Goal: Navigation & Orientation: Find specific page/section

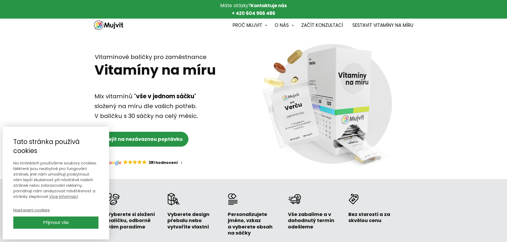
scroll to position [27, 0]
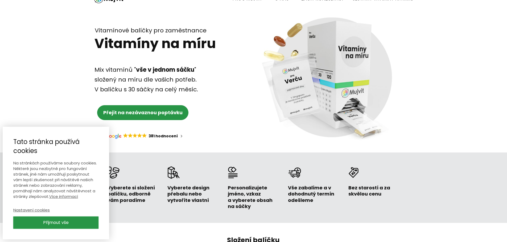
click at [62, 220] on link "Přijmout vše" at bounding box center [55, 223] width 85 height 12
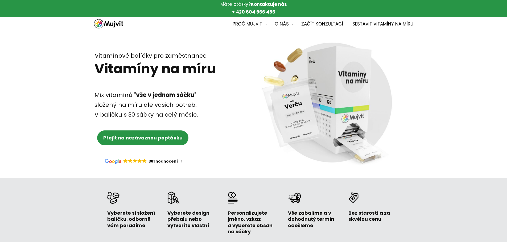
scroll to position [0, 0]
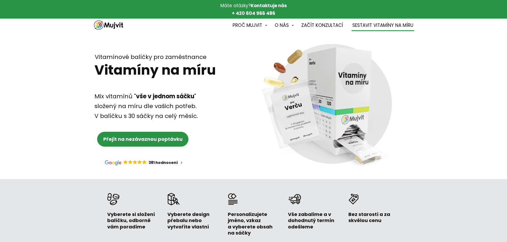
click at [373, 24] on link "Sestavit Vitamíny na míru" at bounding box center [382, 25] width 61 height 11
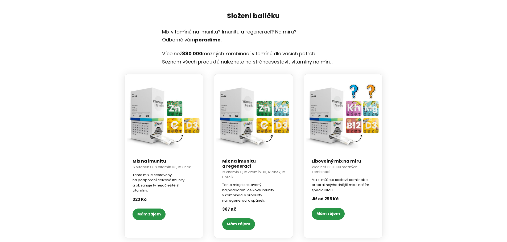
scroll to position [293, 0]
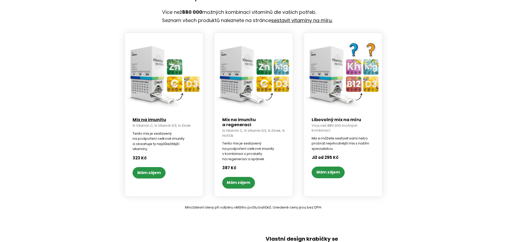
click at [144, 120] on link "Mix na imunitu" at bounding box center [149, 120] width 34 height 6
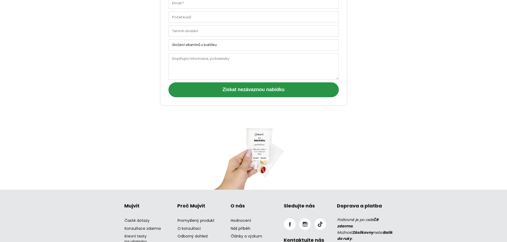
scroll to position [1506, 0]
click at [239, 217] on link "Hodnocení" at bounding box center [253, 221] width 45 height 8
